Goal: Task Accomplishment & Management: Manage account settings

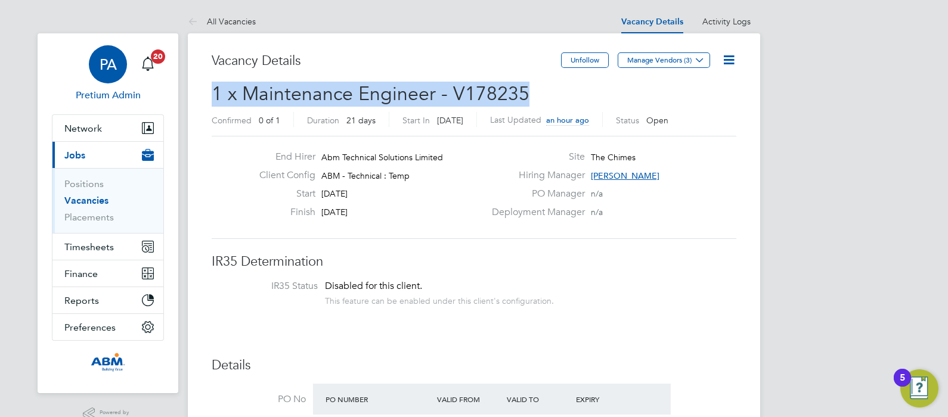
scroll to position [35, 104]
click at [111, 69] on span "PA" at bounding box center [108, 64] width 17 height 15
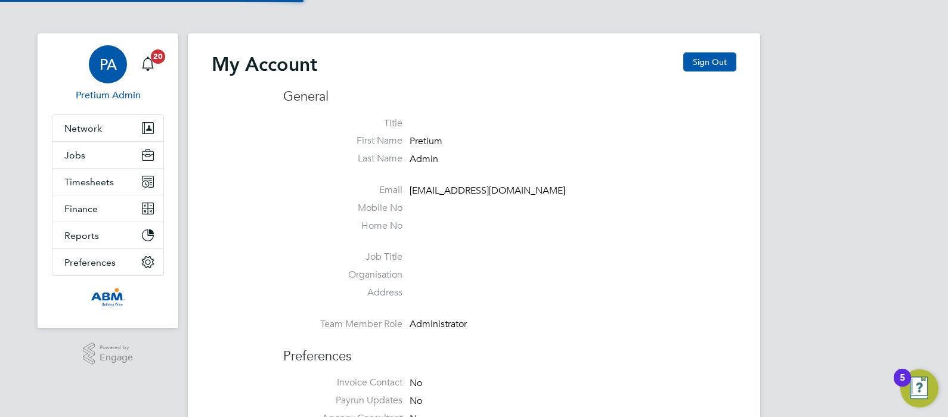
type input "ngb@pretiumresourcing.co.uk"
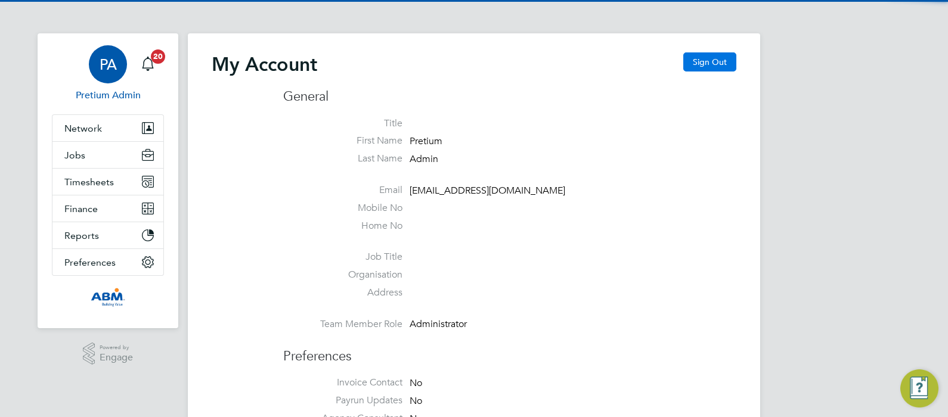
click at [725, 63] on button "Sign Out" at bounding box center [709, 61] width 53 height 19
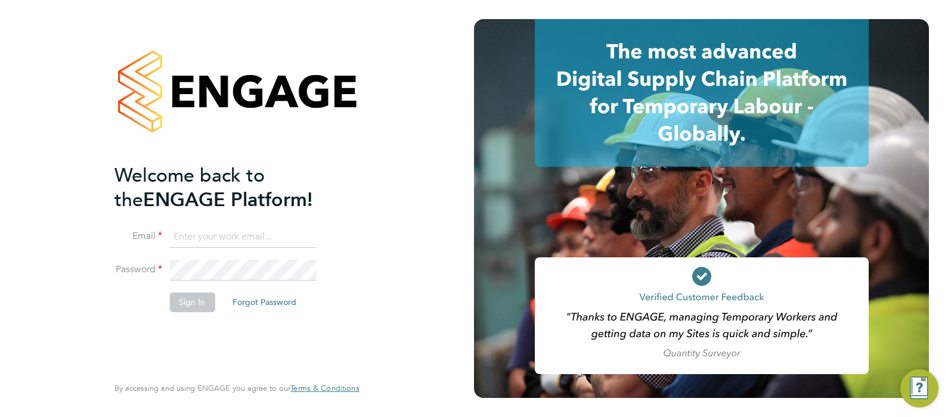
type input "ngb@pretiumresourcing.co.uk"
click at [181, 310] on button "Sign In" at bounding box center [191, 302] width 45 height 19
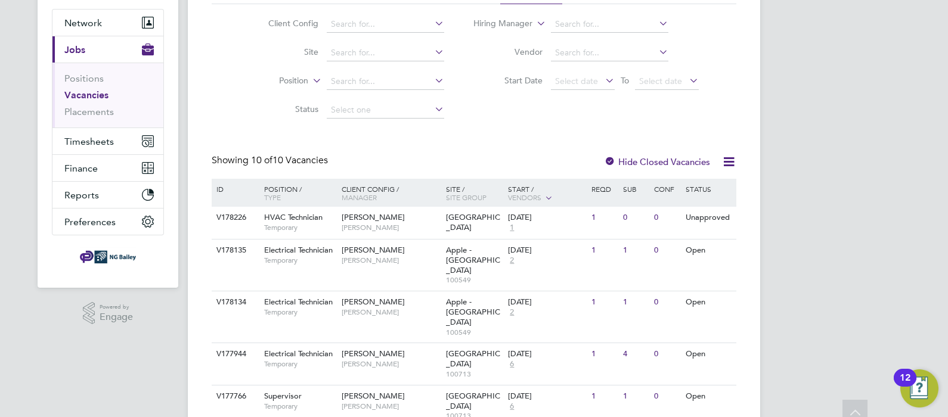
scroll to position [108, 0]
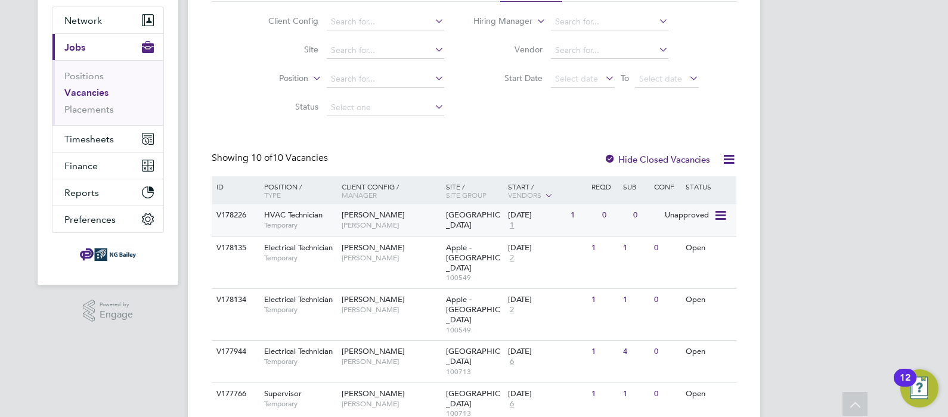
click at [402, 215] on div "NG Bailey Richard Royal" at bounding box center [391, 219] width 104 height 31
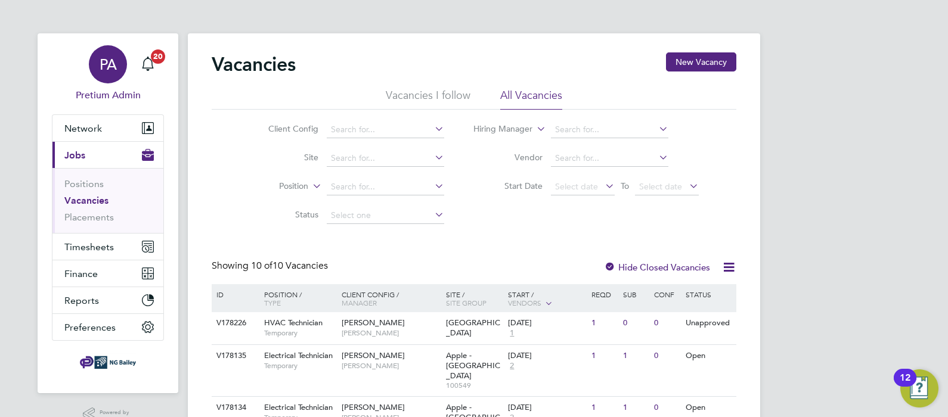
click at [117, 56] on div "PA" at bounding box center [108, 64] width 38 height 38
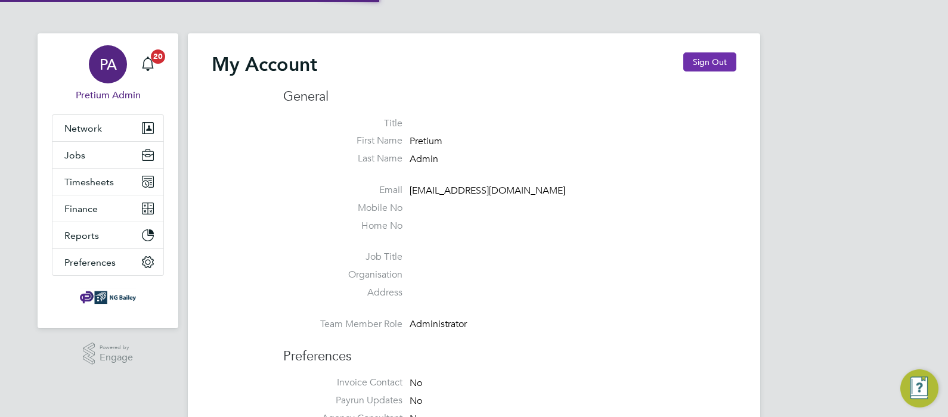
type input "ABM@pretiumresourcing.co.uk"
click at [703, 63] on button "Sign Out" at bounding box center [709, 61] width 53 height 19
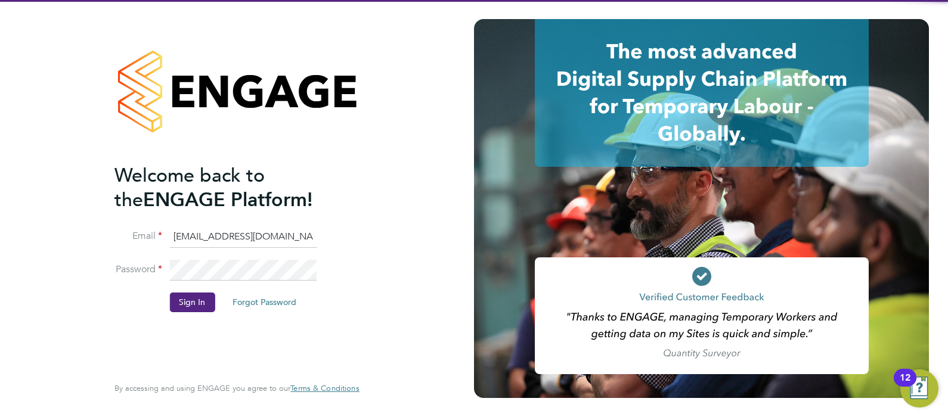
click at [214, 239] on input "ABM@pretiumresourcing.co.uk" at bounding box center [242, 236] width 147 height 21
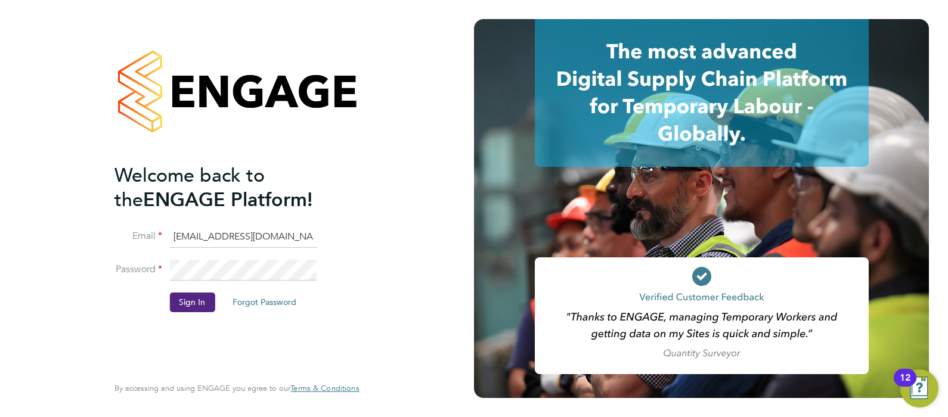
type input "Sasha.apleona@pretiumresourcing.co.uk"
click at [190, 303] on button "Sign In" at bounding box center [191, 302] width 45 height 19
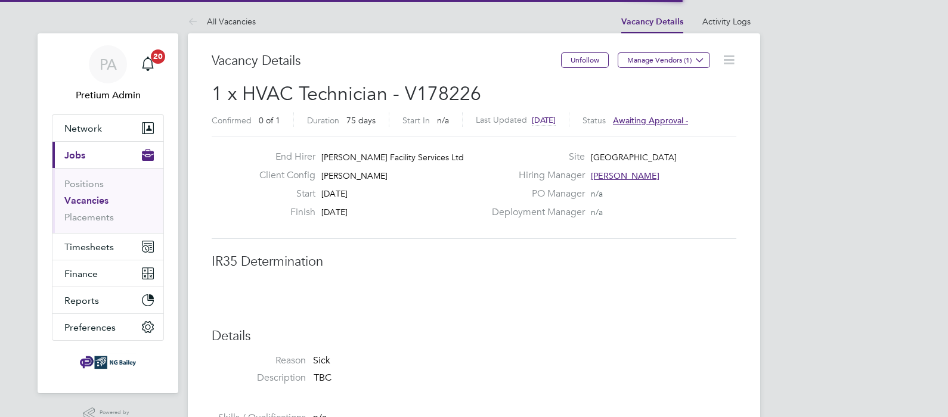
scroll to position [35, 104]
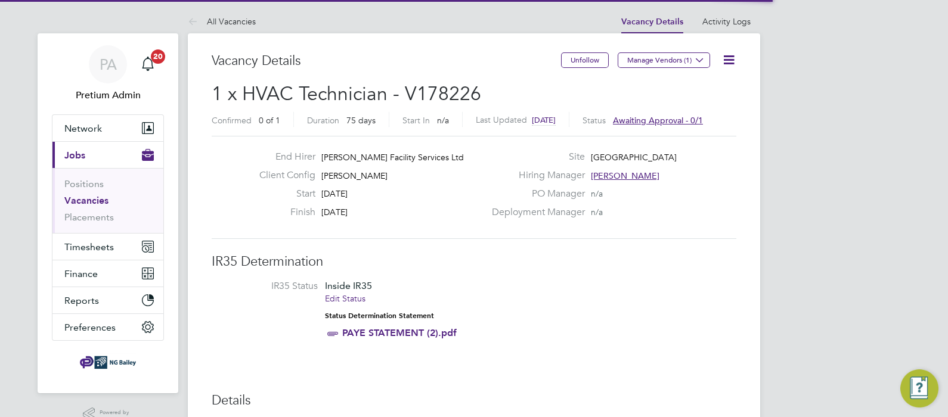
click at [730, 64] on icon at bounding box center [728, 59] width 15 height 15
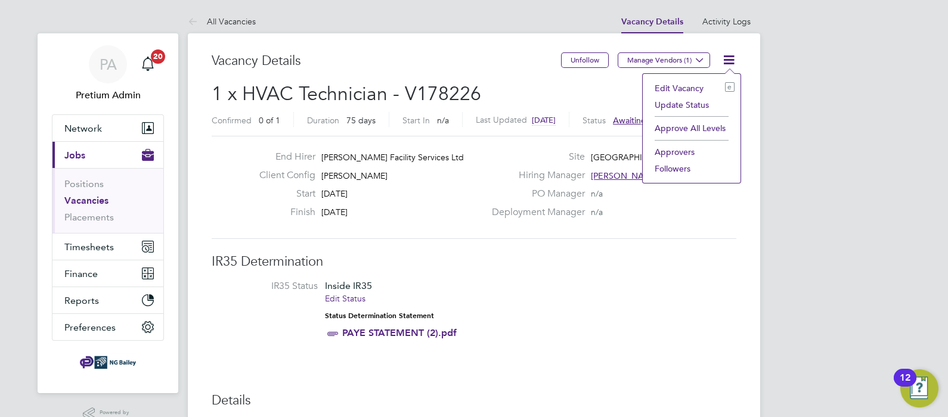
click at [695, 129] on li "Approve All Levels" at bounding box center [691, 128] width 86 height 17
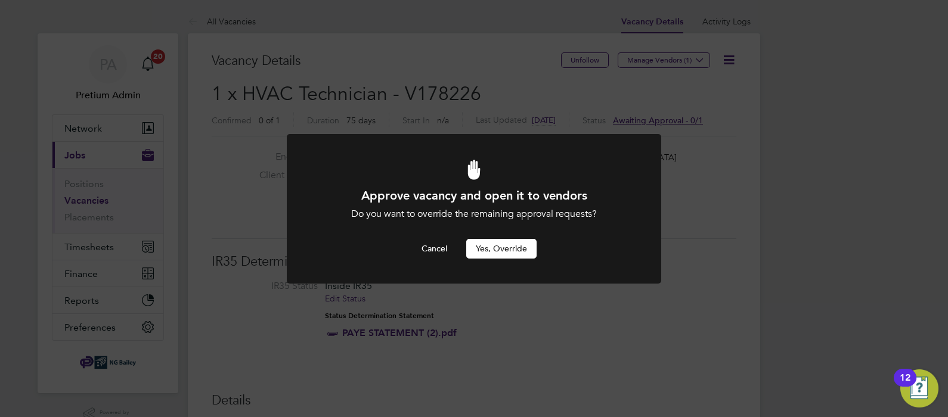
click at [498, 251] on button "Yes, Override" at bounding box center [501, 248] width 70 height 19
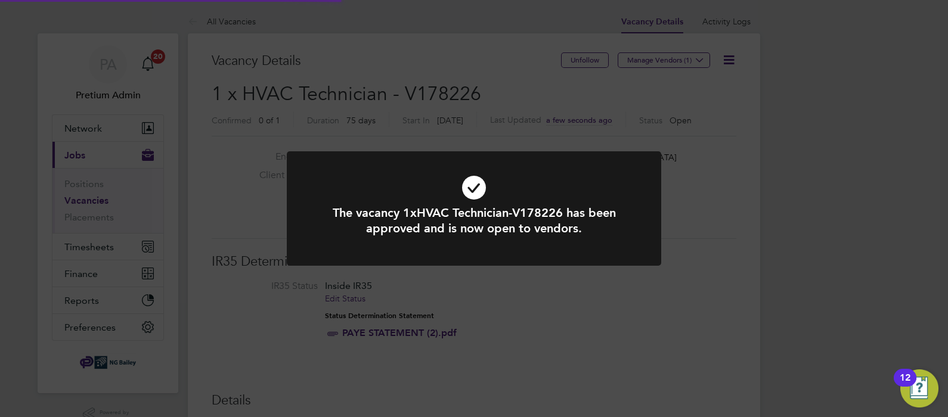
click at [663, 57] on div "The vacancy 1xHVAC Technician-V178226 has been approved and is now open to vend…" at bounding box center [474, 208] width 948 height 417
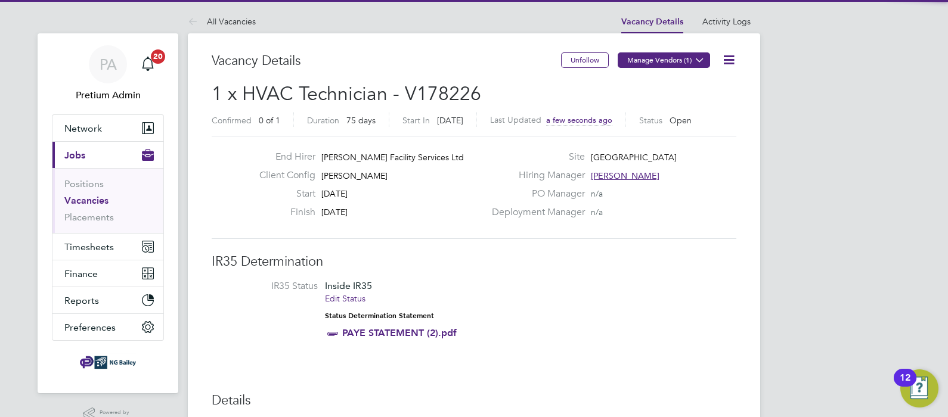
click at [667, 57] on button "Manage Vendors (1)" at bounding box center [663, 59] width 92 height 15
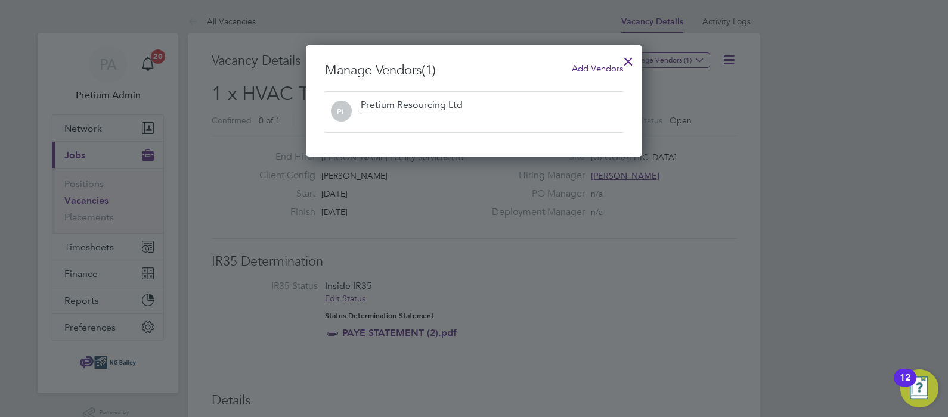
scroll to position [111, 337]
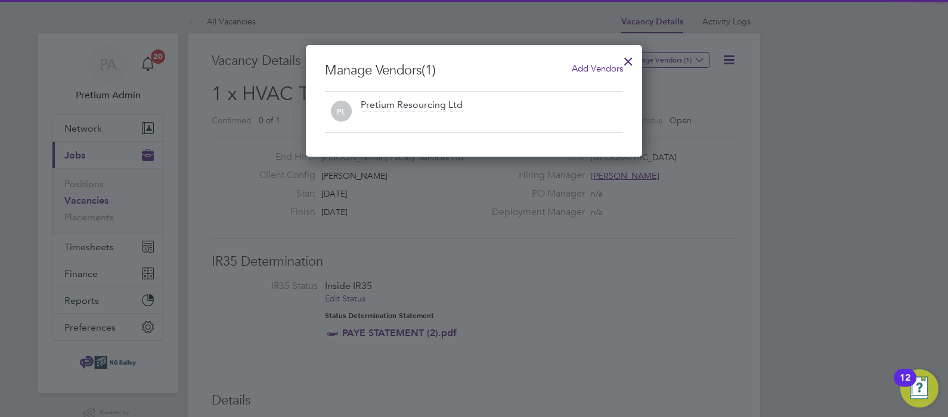
click at [588, 62] on div "Add Vendors" at bounding box center [597, 68] width 51 height 13
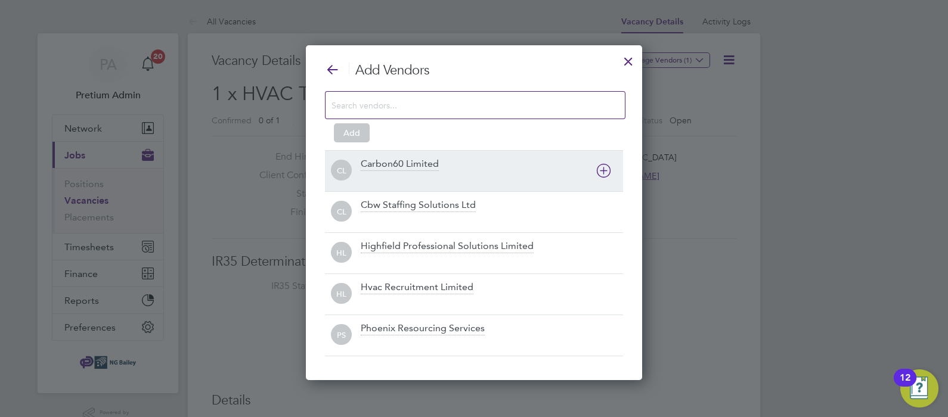
click at [414, 181] on div at bounding box center [492, 179] width 262 height 12
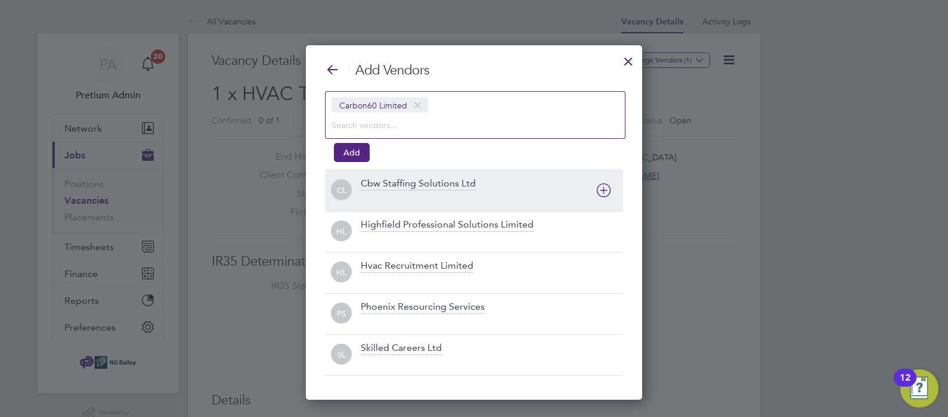
scroll to position [354, 337]
click at [414, 181] on div "Cbw Staffing Solutions Ltd" at bounding box center [418, 184] width 115 height 13
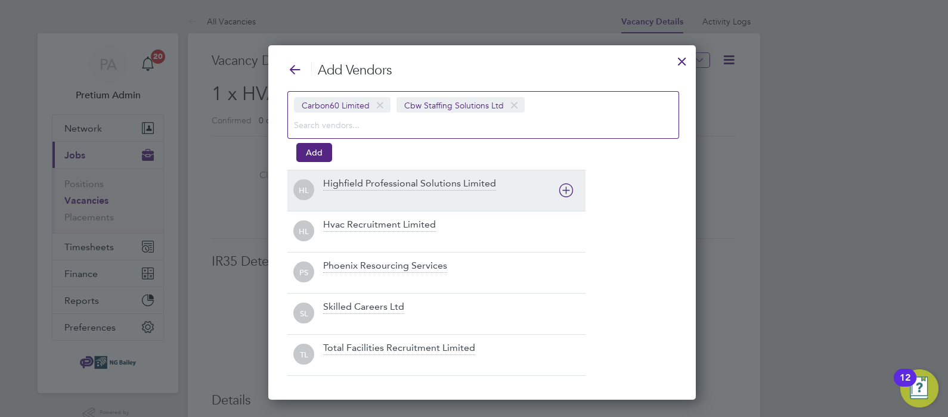
scroll to position [354, 411]
click at [414, 181] on div "Highfield Professional Solutions Limited" at bounding box center [409, 184] width 173 height 13
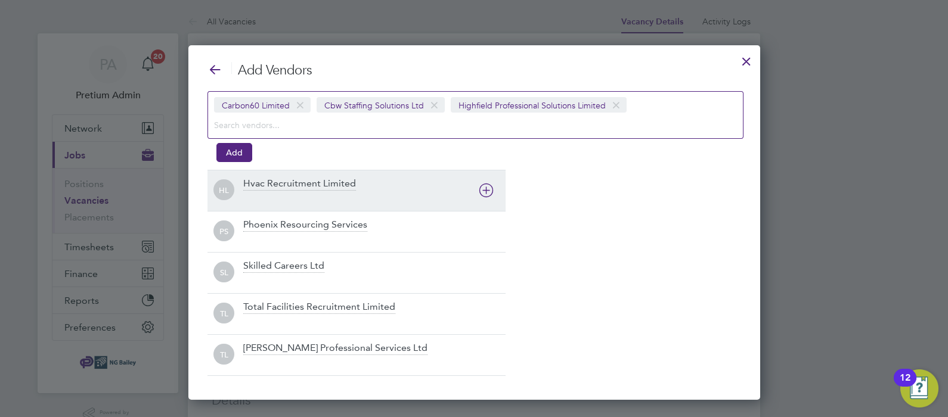
scroll to position [354, 572]
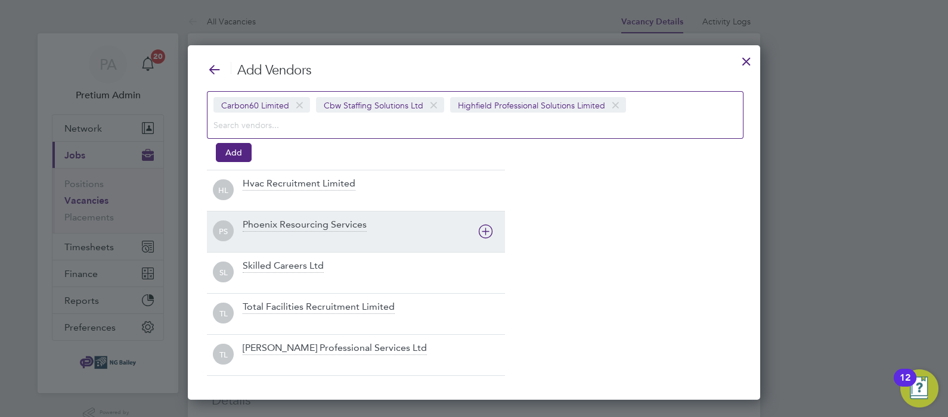
click at [336, 221] on div "Phoenix Resourcing Services" at bounding box center [305, 225] width 124 height 13
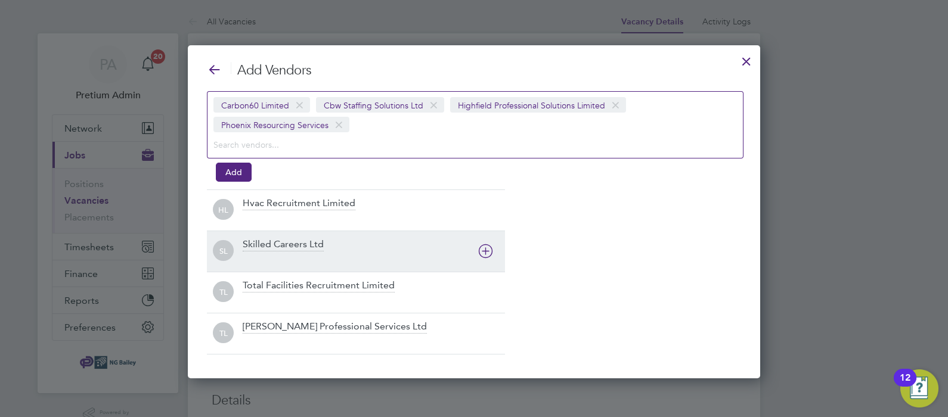
click at [336, 221] on div at bounding box center [374, 218] width 262 height 12
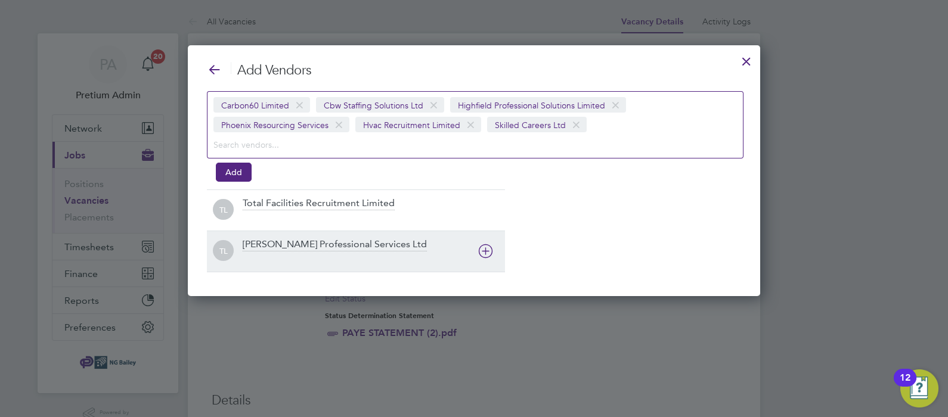
scroll to position [251, 572]
click at [336, 221] on div at bounding box center [374, 218] width 262 height 12
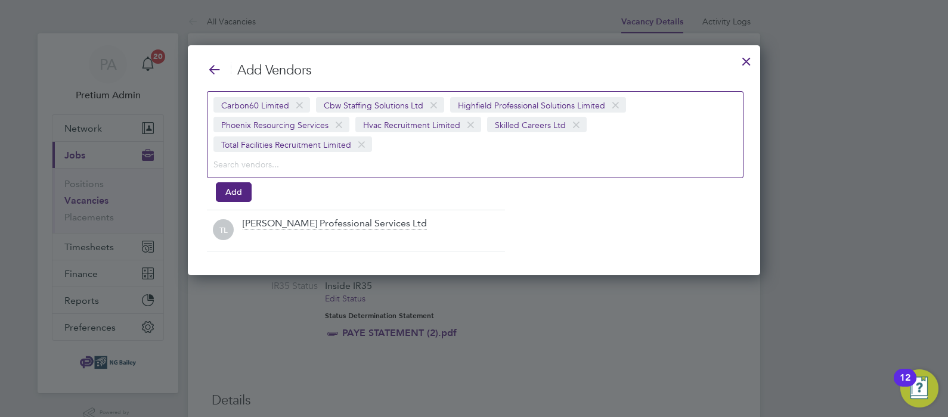
click at [336, 221] on div "[PERSON_NAME] Professional Services Ltd" at bounding box center [335, 224] width 184 height 13
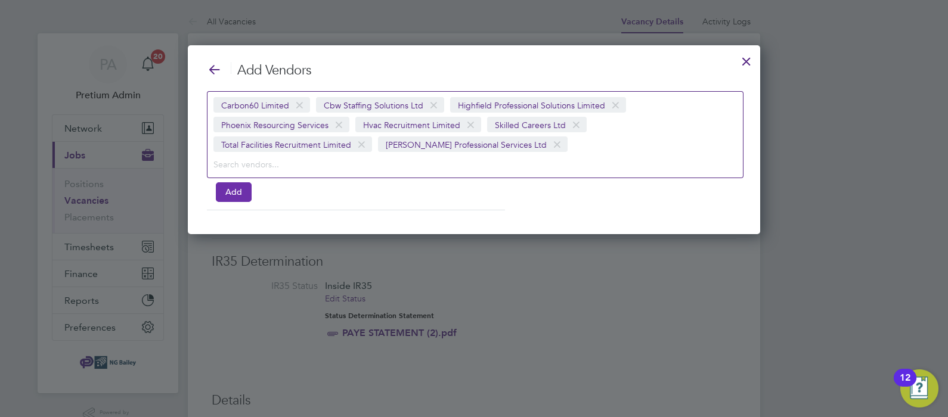
click at [232, 185] on button "Add" at bounding box center [234, 191] width 36 height 19
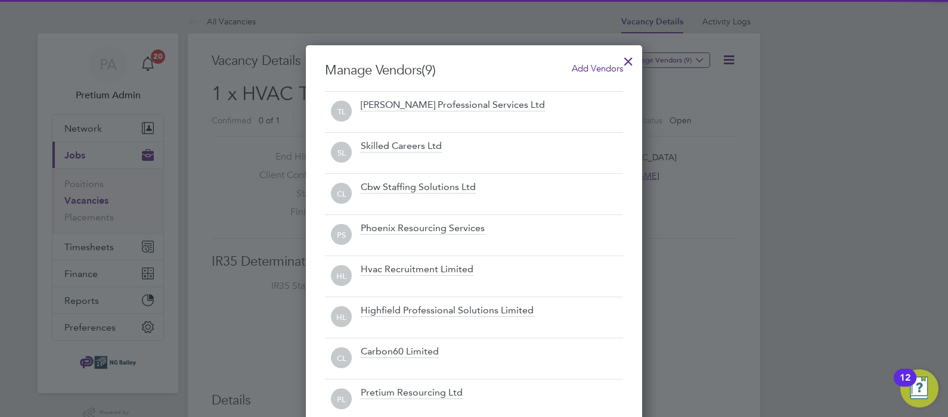
click at [632, 61] on div at bounding box center [627, 58] width 21 height 21
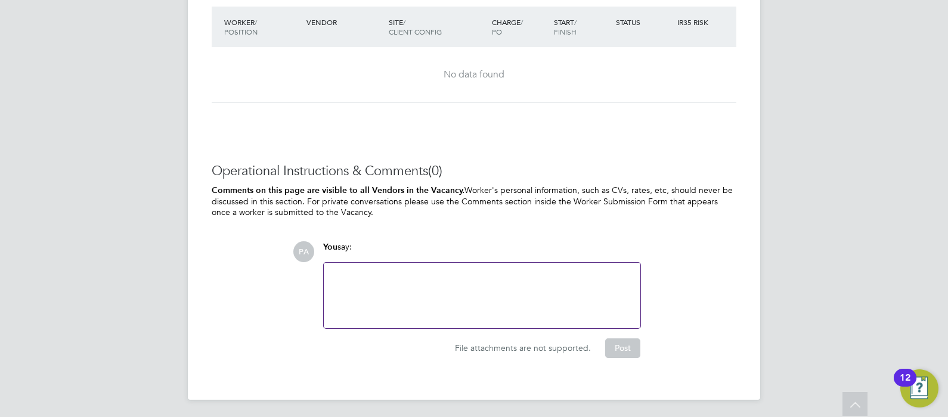
scroll to position [0, 0]
click at [398, 293] on div at bounding box center [482, 295] width 302 height 51
click at [608, 347] on button "Post" at bounding box center [622, 348] width 35 height 19
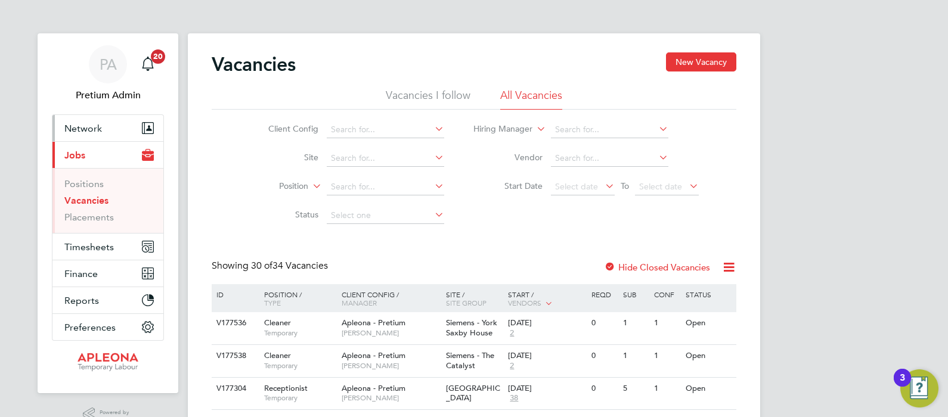
click at [94, 129] on span "Network" at bounding box center [83, 128] width 38 height 11
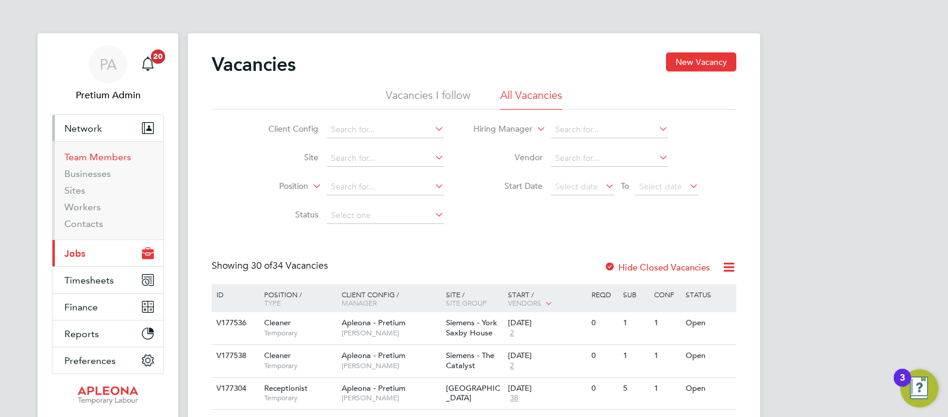
click at [100, 158] on link "Team Members" at bounding box center [97, 156] width 67 height 11
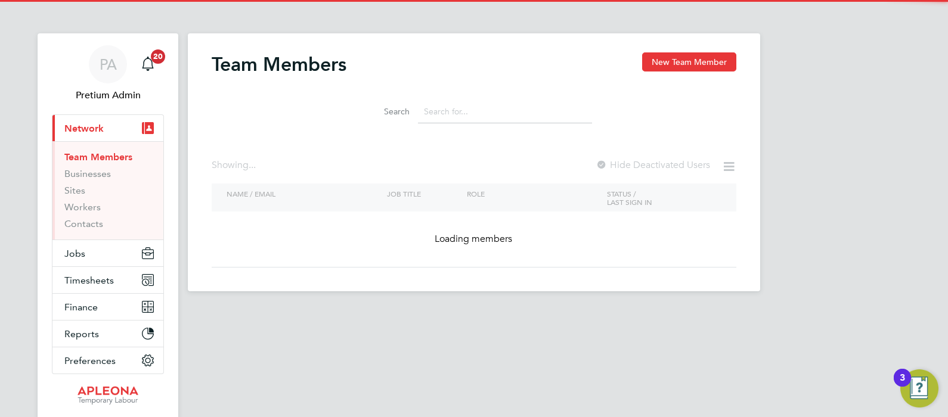
click at [424, 113] on input at bounding box center [505, 111] width 174 height 23
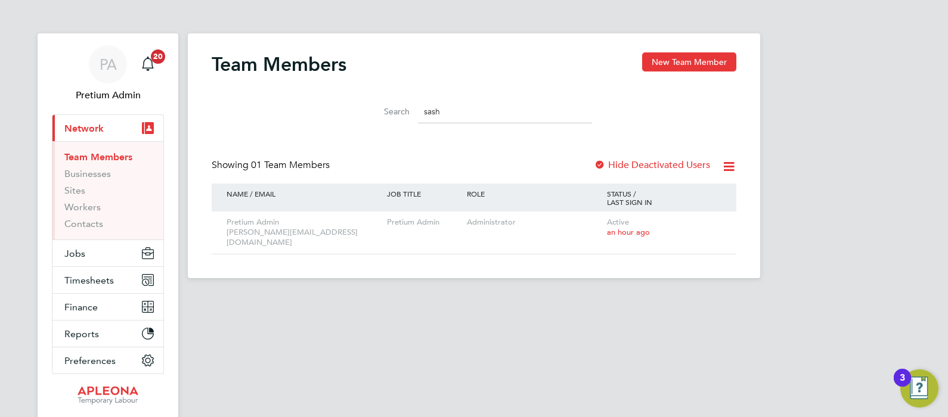
click at [468, 116] on input "sash" at bounding box center [505, 111] width 174 height 23
type input "s"
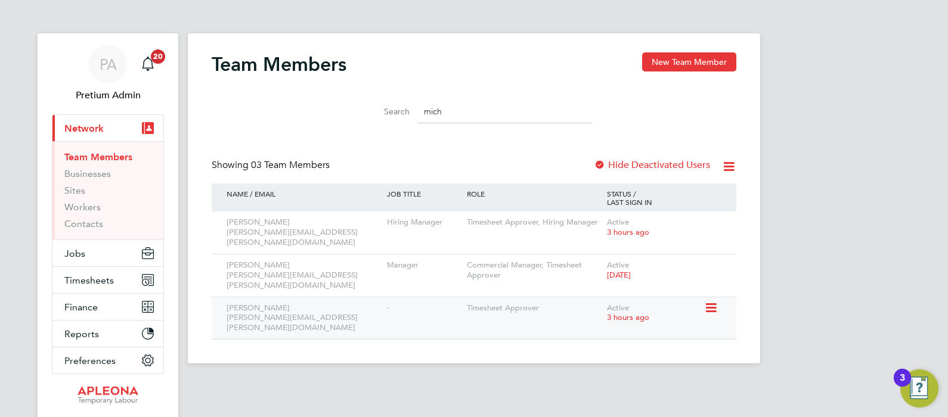
type input "mich"
click at [709, 301] on icon at bounding box center [710, 308] width 12 height 14
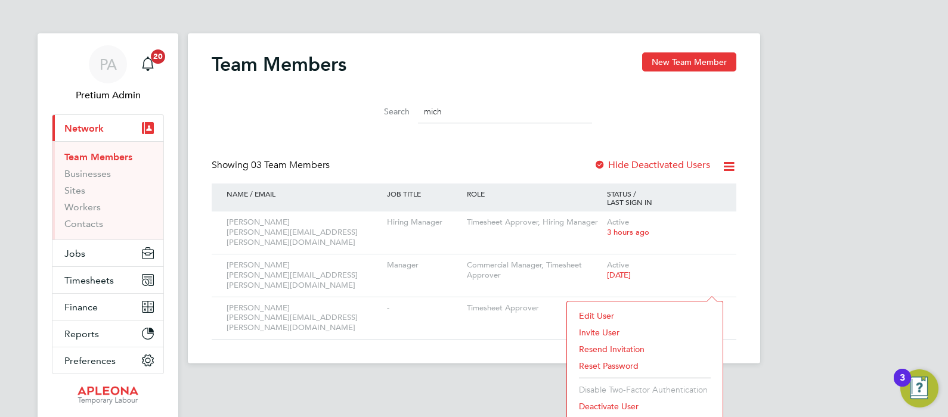
click at [605, 315] on li "Edit User" at bounding box center [645, 316] width 144 height 17
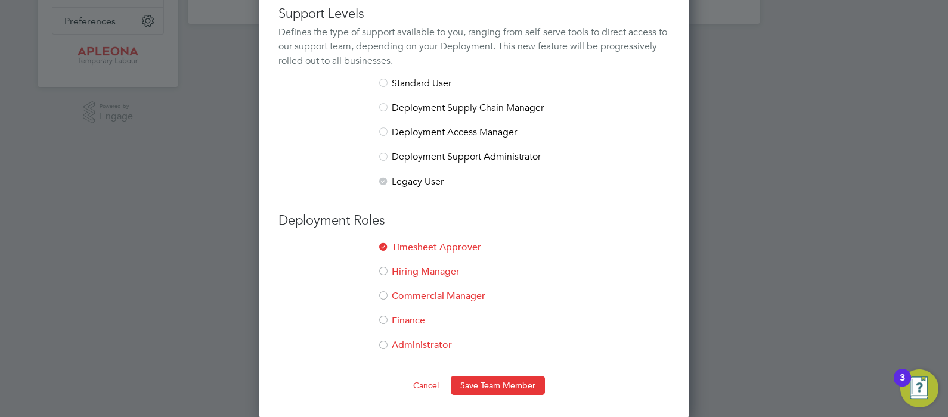
scroll to position [338, 0]
click at [403, 292] on li "Commercial Manager" at bounding box center [473, 304] width 391 height 24
click at [387, 272] on div at bounding box center [383, 274] width 12 height 12
click at [399, 295] on li "Commercial Manager" at bounding box center [473, 304] width 391 height 24
click at [522, 384] on button "Save Team Member" at bounding box center [498, 387] width 94 height 19
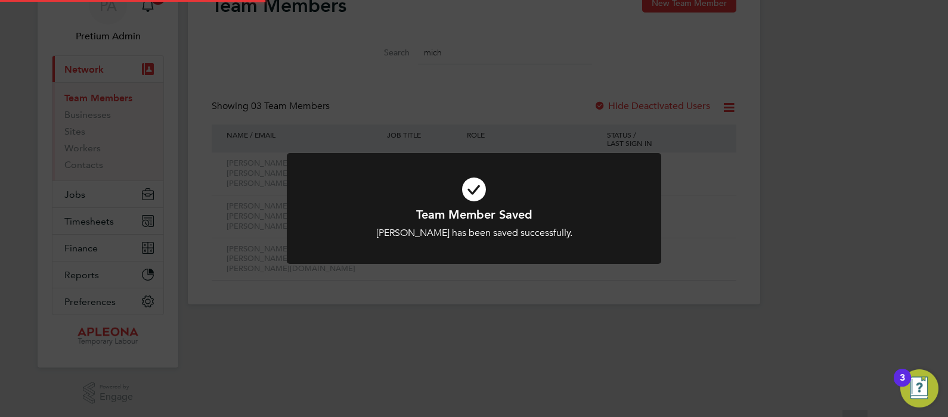
scroll to position [0, 0]
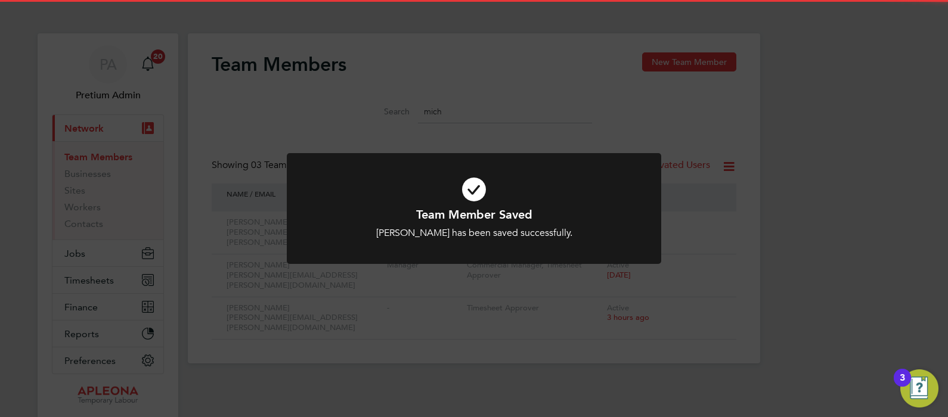
click at [533, 350] on div "Team Member Saved Michael Haycock has been saved successfully. Cancel Okay" at bounding box center [474, 208] width 948 height 417
